Goal: Task Accomplishment & Management: Complete application form

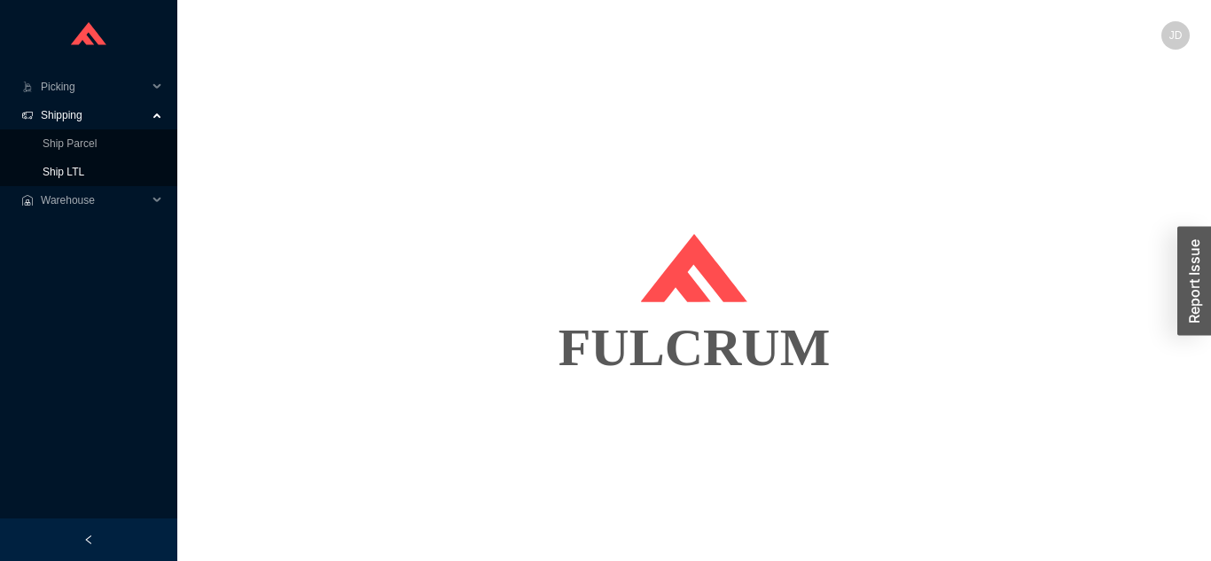
click at [84, 168] on link "Ship LTL" at bounding box center [64, 172] width 42 height 12
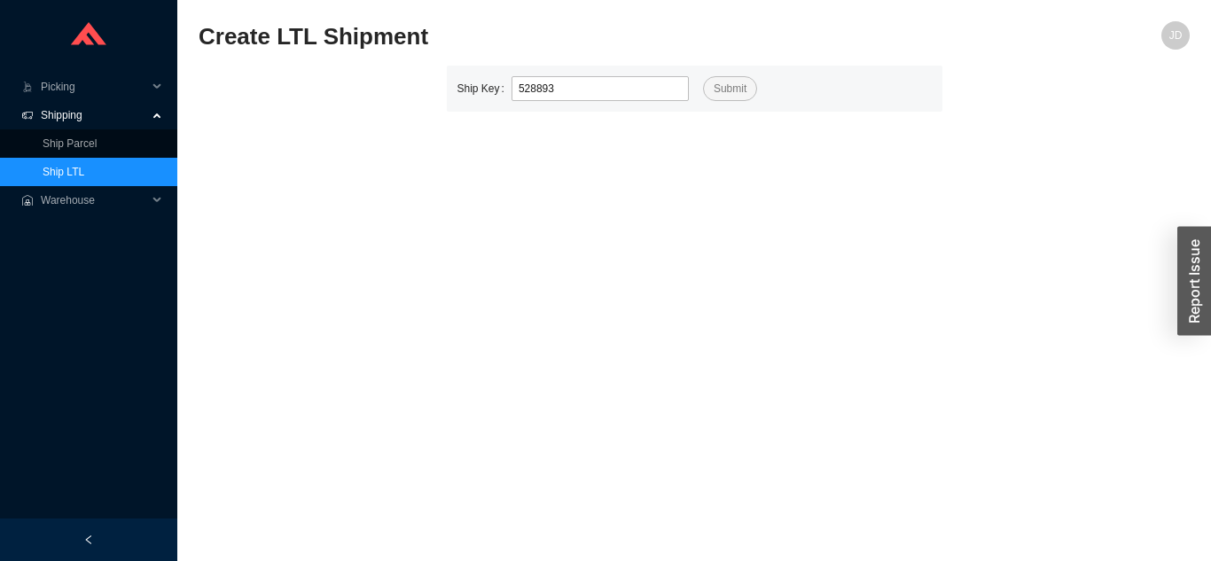
type input "528893"
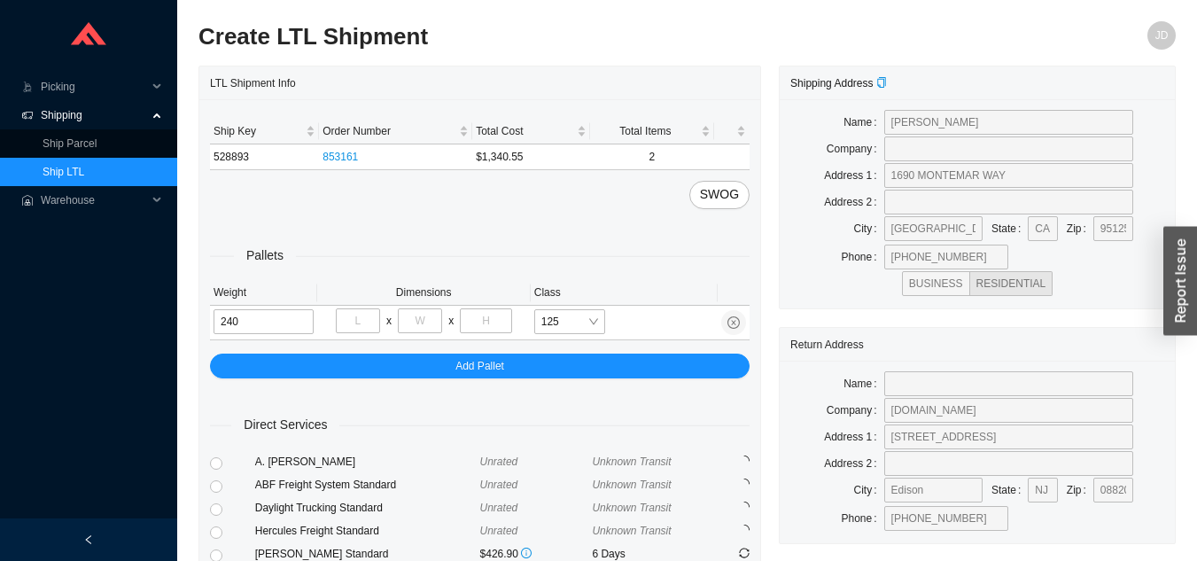
type input "240"
click at [359, 323] on input "tel" at bounding box center [358, 320] width 44 height 25
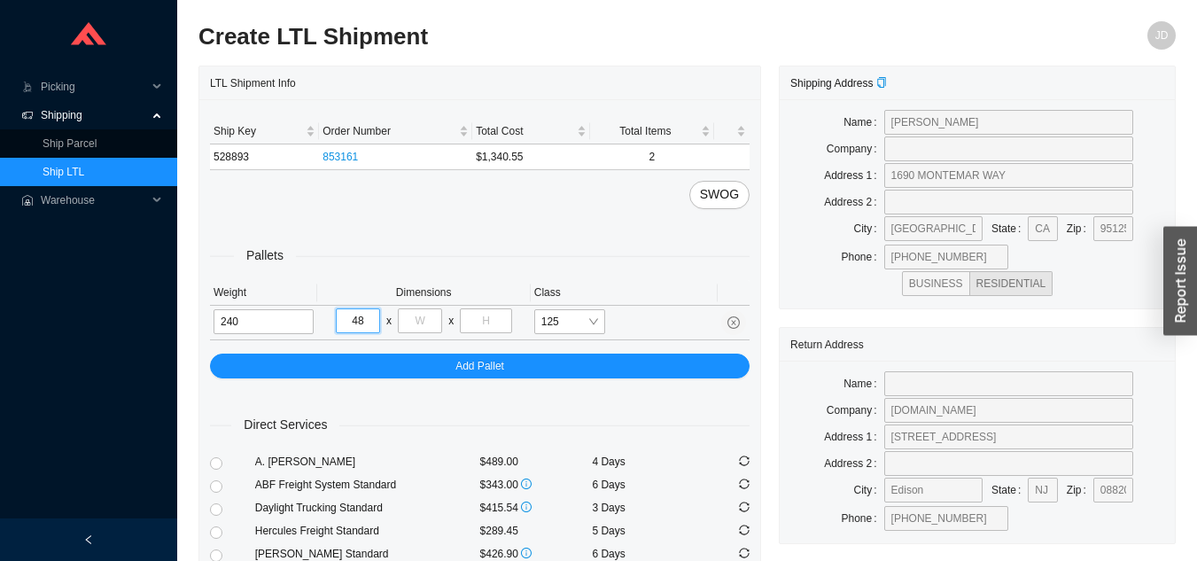
type input "48"
click at [424, 317] on input "tel" at bounding box center [420, 320] width 44 height 25
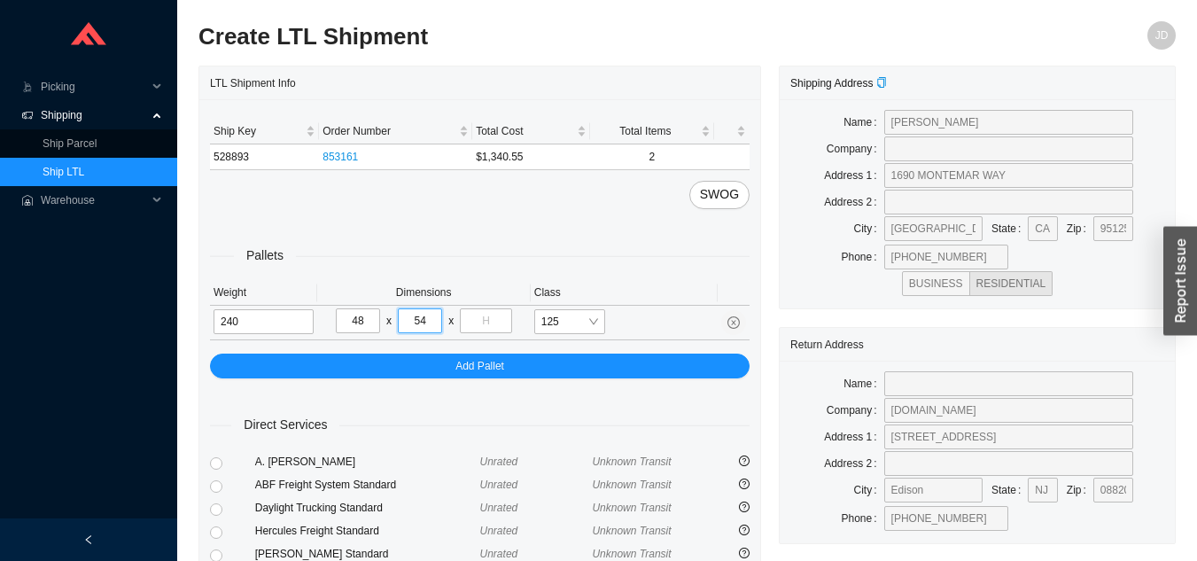
type input "54"
click at [492, 321] on input "tel" at bounding box center [485, 320] width 51 height 25
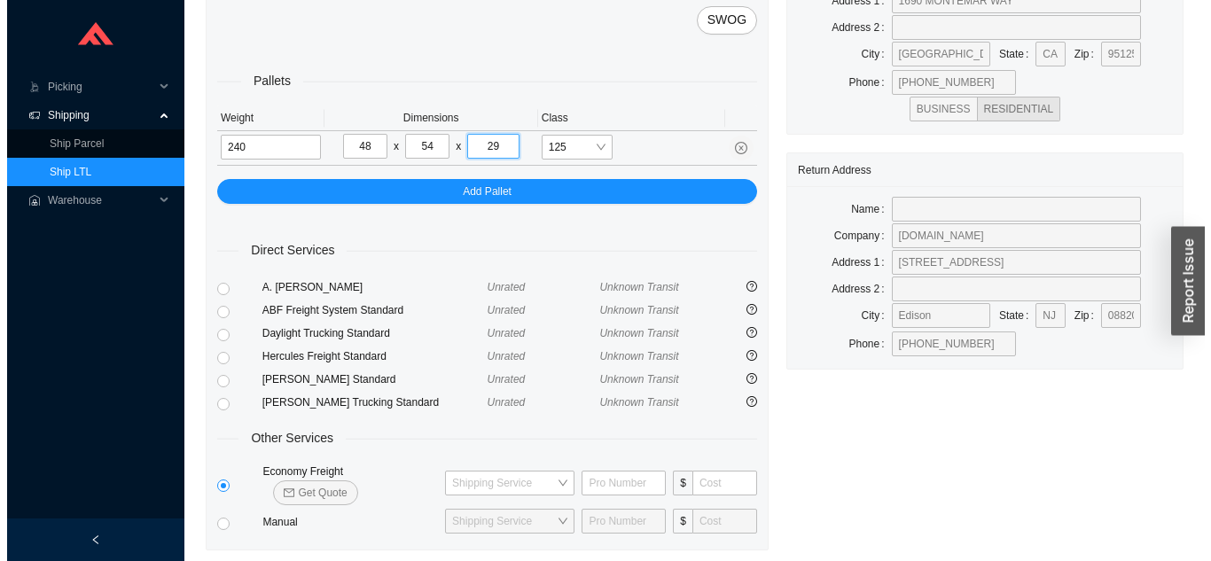
scroll to position [215, 0]
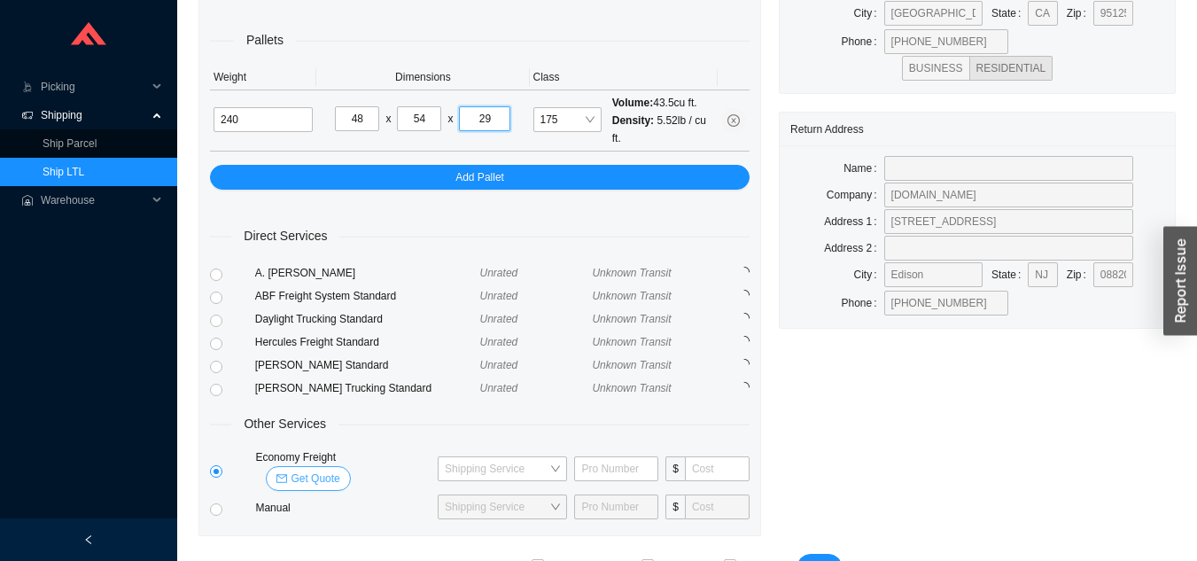
type input "29"
click at [339, 470] on span "Get Quote" at bounding box center [315, 479] width 49 height 18
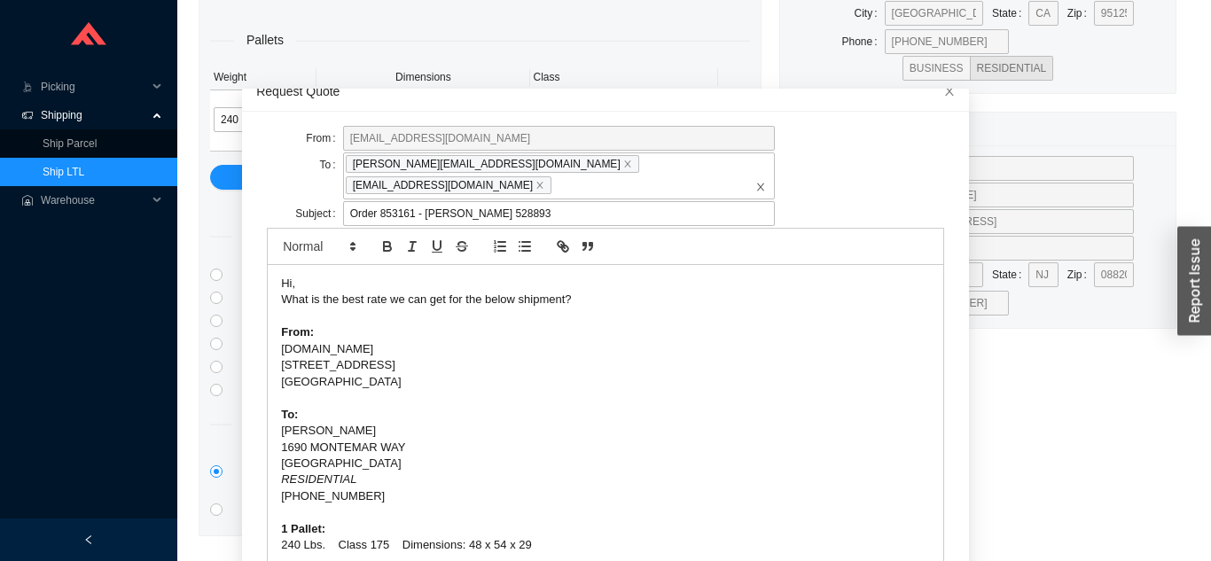
scroll to position [47, 0]
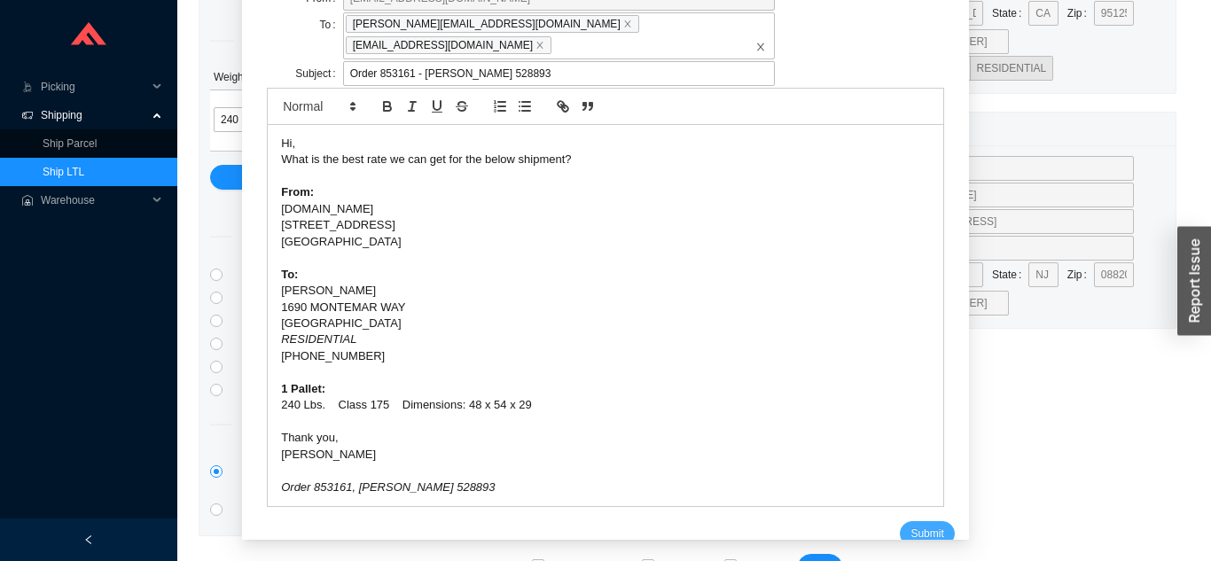
click at [910, 525] on span "Submit" at bounding box center [926, 534] width 33 height 18
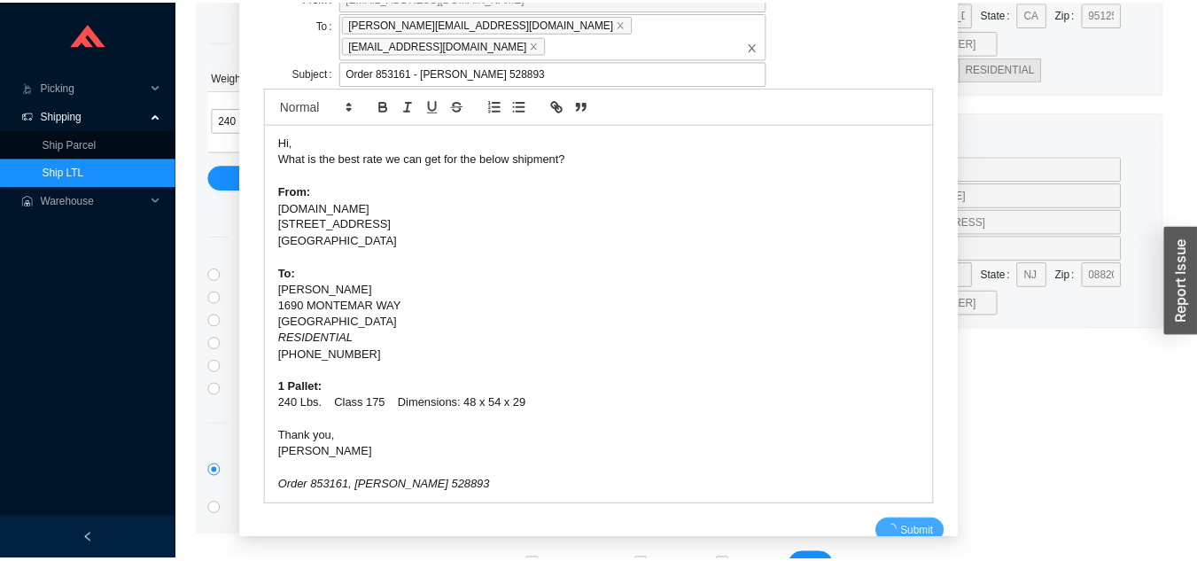
scroll to position [21, 0]
